Goal: Information Seeking & Learning: Learn about a topic

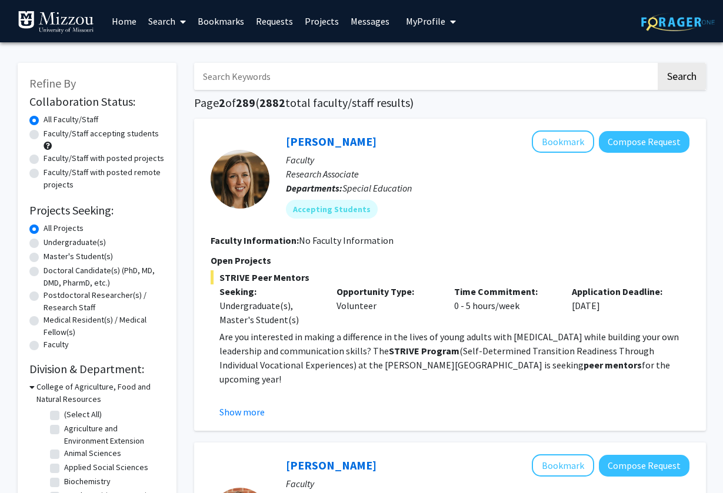
click at [327, 79] on input "Search Keywords" at bounding box center [425, 76] width 462 height 27
type input "criminology"
click at [695, 88] on button "Search" at bounding box center [681, 76] width 48 height 27
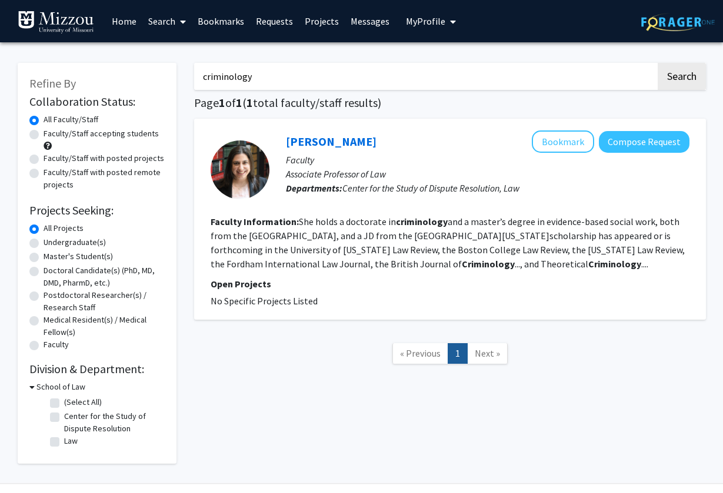
click at [291, 146] on link "[PERSON_NAME]" at bounding box center [331, 141] width 91 height 15
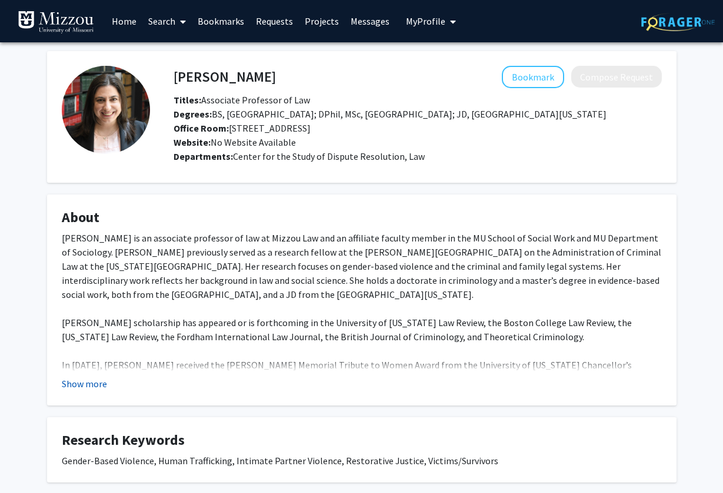
click at [83, 383] on button "Show more" at bounding box center [84, 384] width 45 height 14
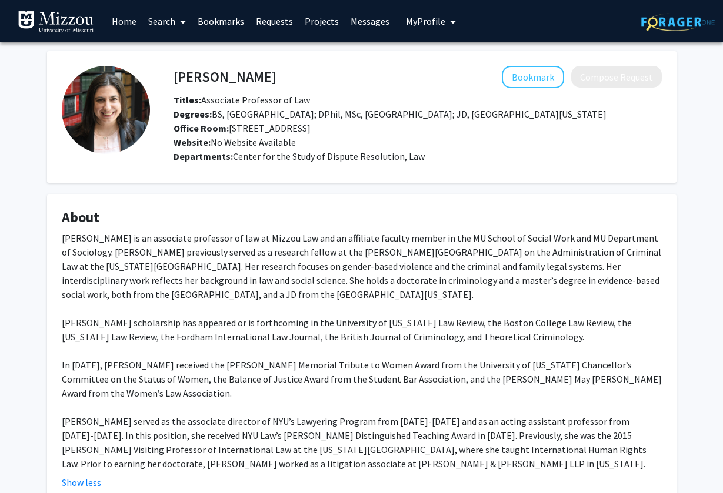
click at [73, 25] on img at bounding box center [56, 23] width 76 height 24
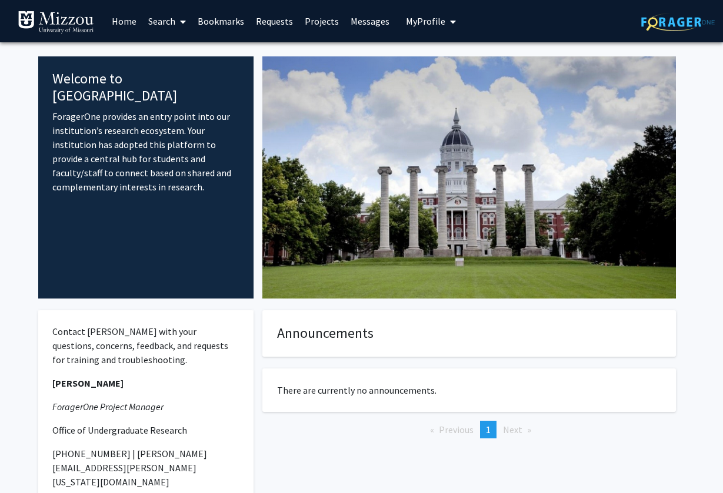
click at [127, 26] on link "Home" at bounding box center [124, 21] width 36 height 41
click at [154, 24] on link "Search" at bounding box center [166, 21] width 49 height 41
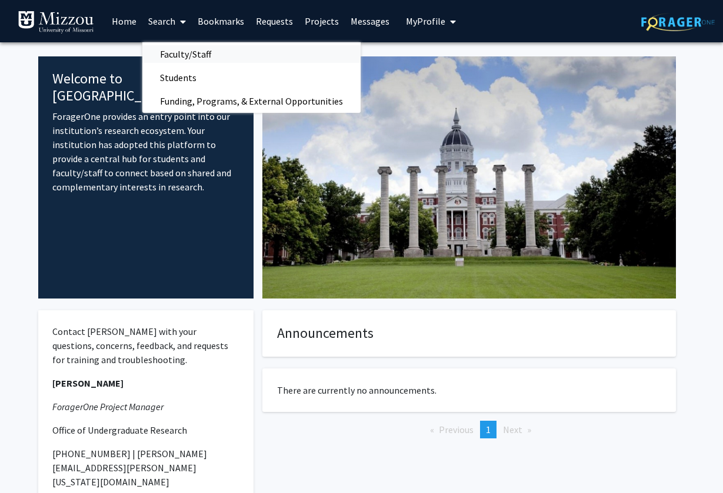
click at [165, 55] on span "Faculty/Staff" at bounding box center [185, 54] width 86 height 24
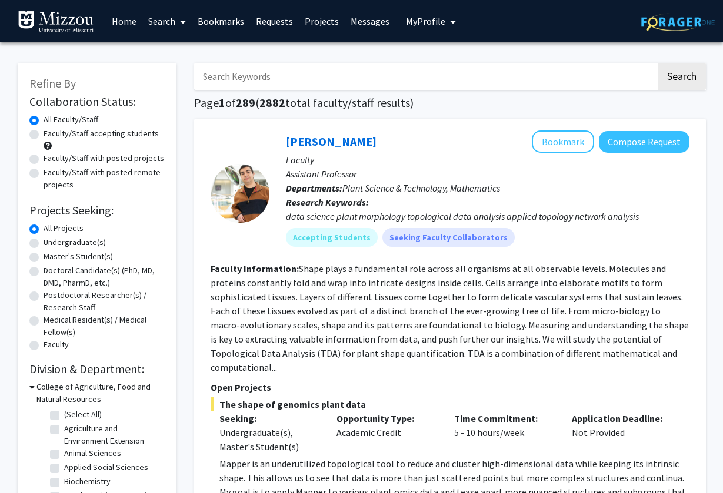
click at [123, 162] on label "Faculty/Staff with posted projects" at bounding box center [104, 158] width 121 height 12
click at [51, 160] on input "Faculty/Staff with posted projects" at bounding box center [48, 156] width 8 height 8
radio input "true"
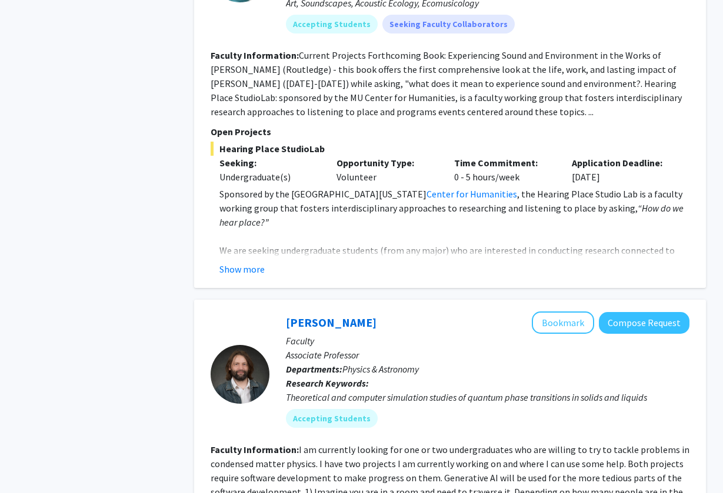
scroll to position [868, 0]
